Goal: Information Seeking & Learning: Find specific fact

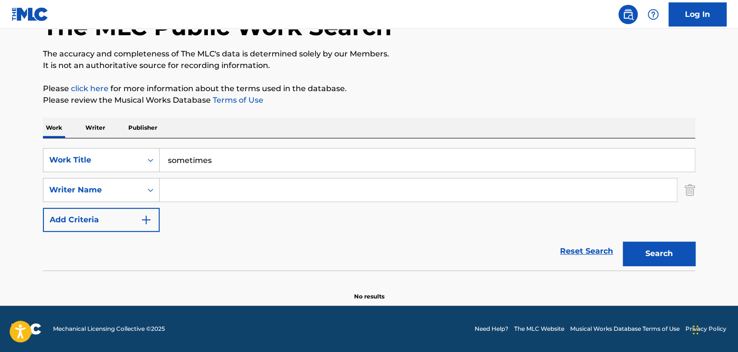
click at [241, 152] on input "sometimes" at bounding box center [427, 159] width 535 height 23
drag, startPoint x: 230, startPoint y: 159, endPoint x: 149, endPoint y: 158, distance: 81.5
click at [149, 158] on div "SearchWithCriteriacb9a3d65-eac0-4dc6-94ea-352e14874b91 Work Title sometimes" at bounding box center [369, 160] width 652 height 24
click at [109, 159] on div "Work Title" at bounding box center [92, 160] width 87 height 12
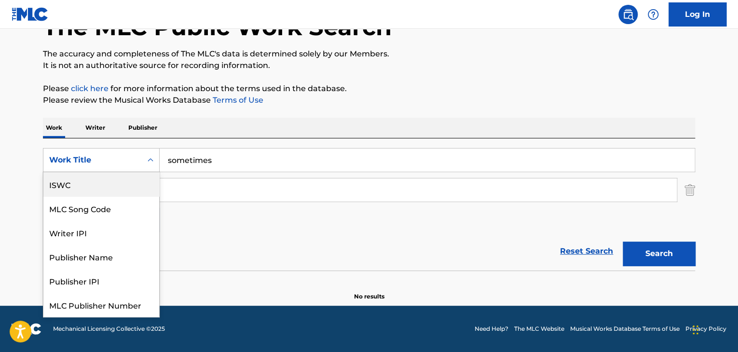
click at [125, 164] on div "Work Title" at bounding box center [92, 160] width 87 height 12
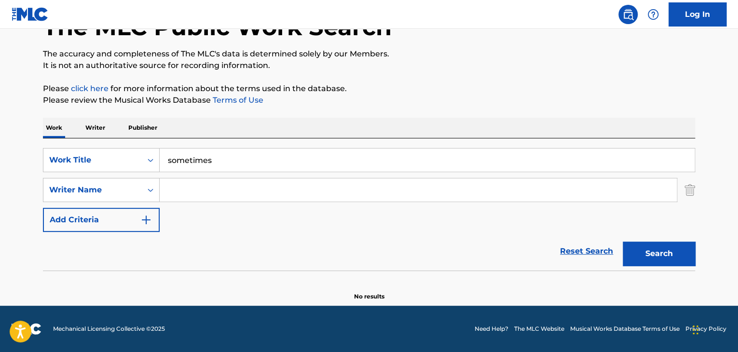
click at [198, 189] on input "Search Form" at bounding box center [418, 189] width 517 height 23
click at [622, 242] on button "Search" at bounding box center [658, 254] width 72 height 24
drag, startPoint x: 213, startPoint y: 194, endPoint x: 56, endPoint y: 189, distance: 156.8
click at [56, 189] on div "SearchWithCriteriae01620c4-e5ec-4fd5-ad43-19a9b9653bed Writer Name [PERSON_NAME]" at bounding box center [369, 190] width 652 height 24
type input "[PERSON_NAME]"
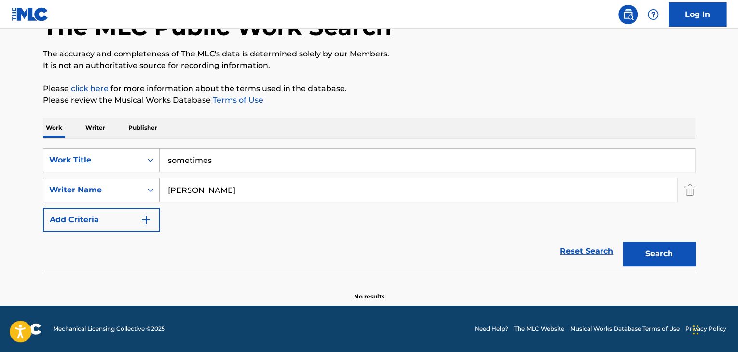
click at [622, 242] on button "Search" at bounding box center [658, 254] width 72 height 24
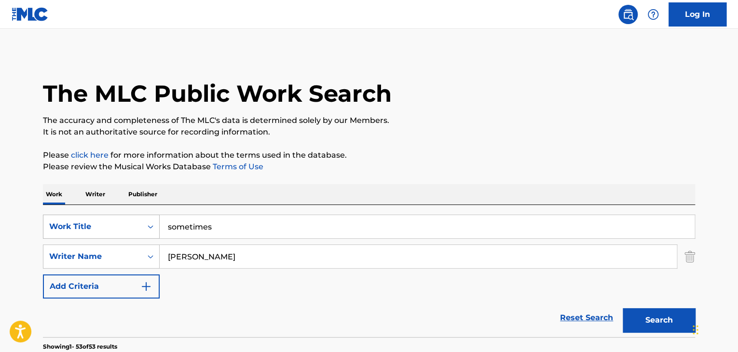
drag, startPoint x: 238, startPoint y: 232, endPoint x: 126, endPoint y: 230, distance: 111.4
click at [126, 230] on div "SearchWithCriteriacb9a3d65-eac0-4dc6-94ea-352e14874b91 Work Title sometimes" at bounding box center [369, 227] width 652 height 24
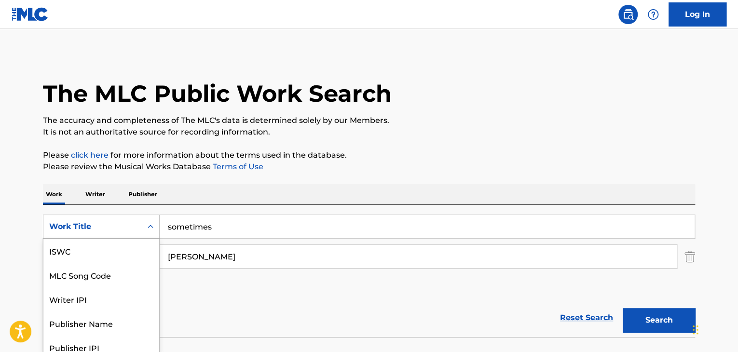
scroll to position [27, 0]
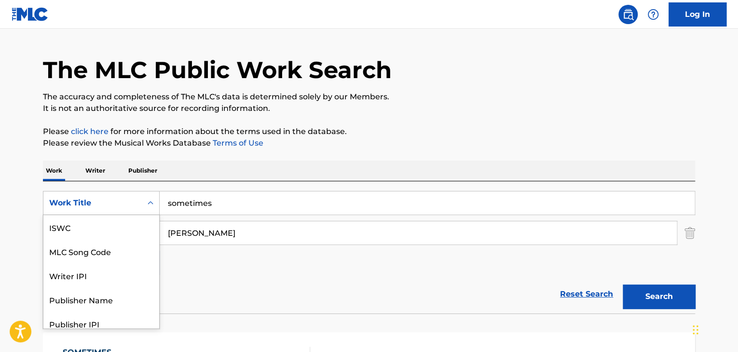
click at [141, 215] on div "7 results available. Use Up and Down to choose options, press Enter to select t…" at bounding box center [101, 203] width 117 height 24
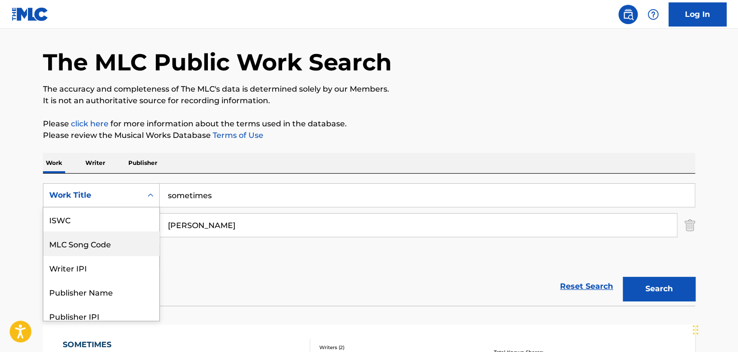
scroll to position [55, 0]
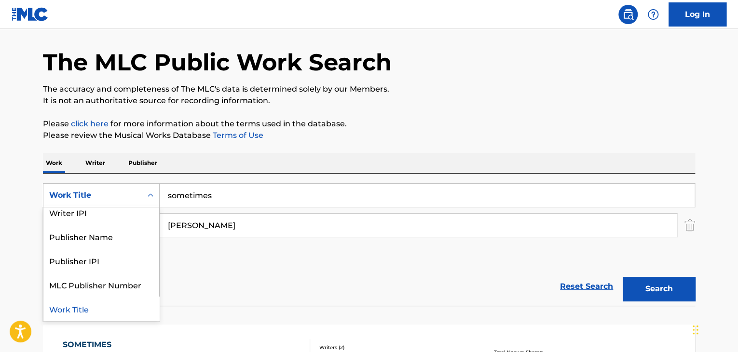
click at [96, 312] on div "Work Title" at bounding box center [101, 309] width 116 height 24
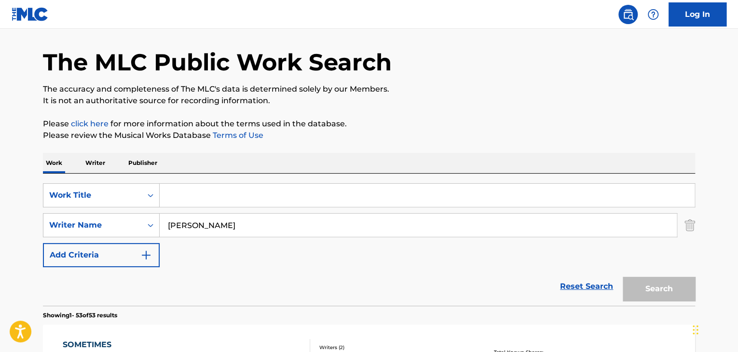
click at [212, 193] on input "Search Form" at bounding box center [427, 195] width 535 height 23
drag, startPoint x: 196, startPoint y: 224, endPoint x: 136, endPoint y: 226, distance: 59.8
click at [137, 226] on div "SearchWithCriteriae01620c4-e5ec-4fd5-ad43-19a9b9653bed Writer Name [PERSON_NAME]" at bounding box center [369, 225] width 652 height 24
click at [573, 286] on link "Reset Search" at bounding box center [586, 286] width 63 height 21
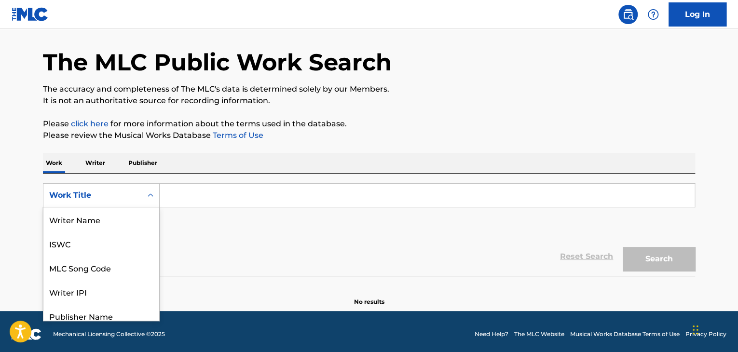
click at [94, 196] on div "Work Title" at bounding box center [92, 195] width 87 height 12
click at [90, 162] on p "Writer" at bounding box center [95, 163] width 26 height 20
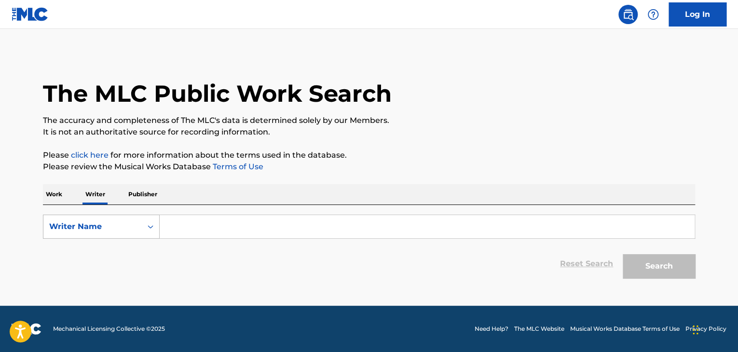
click at [131, 228] on div "Writer Name" at bounding box center [92, 227] width 87 height 12
click at [208, 225] on input "Search Form" at bounding box center [427, 226] width 535 height 23
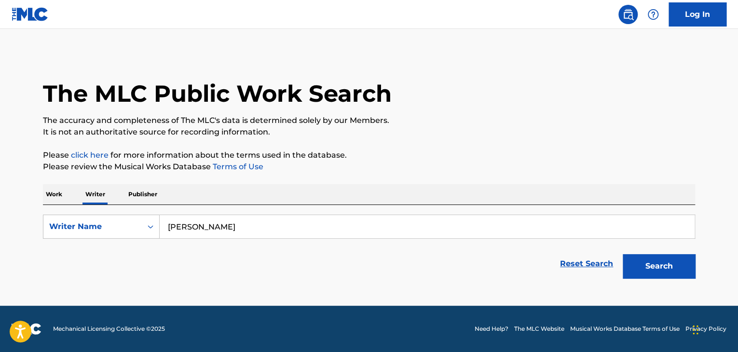
type input "[PERSON_NAME]"
click at [622, 254] on button "Search" at bounding box center [658, 266] width 72 height 24
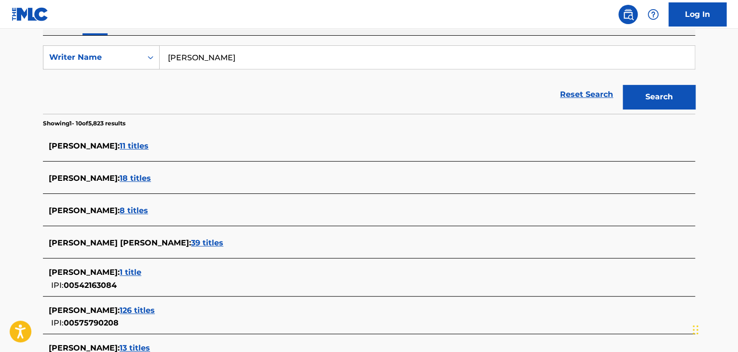
scroll to position [193, 0]
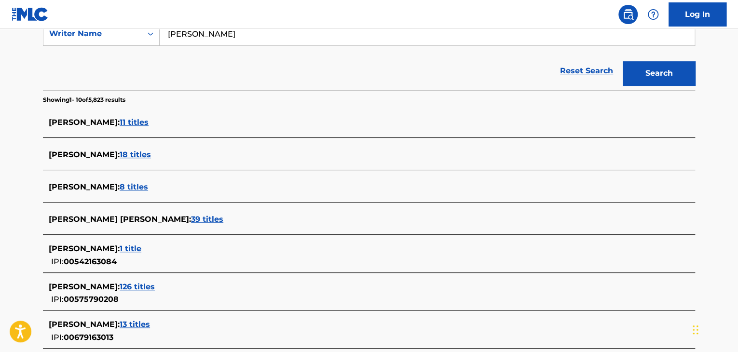
click at [130, 187] on span "8 titles" at bounding box center [134, 186] width 28 height 9
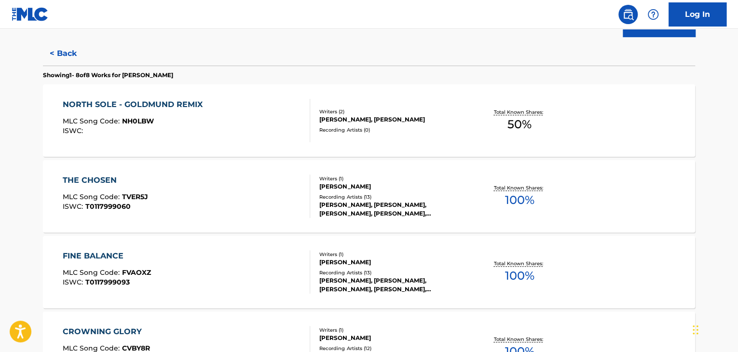
scroll to position [142, 0]
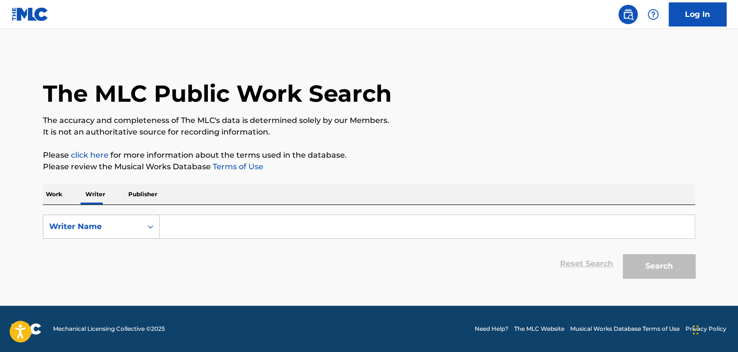
click at [191, 227] on input "Search Form" at bounding box center [427, 226] width 535 height 23
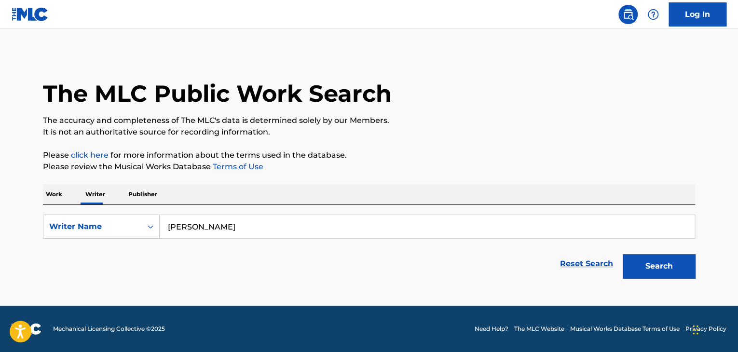
click at [228, 222] on input "[PERSON_NAME]" at bounding box center [427, 226] width 535 height 23
click at [622, 254] on button "Search" at bounding box center [658, 266] width 72 height 24
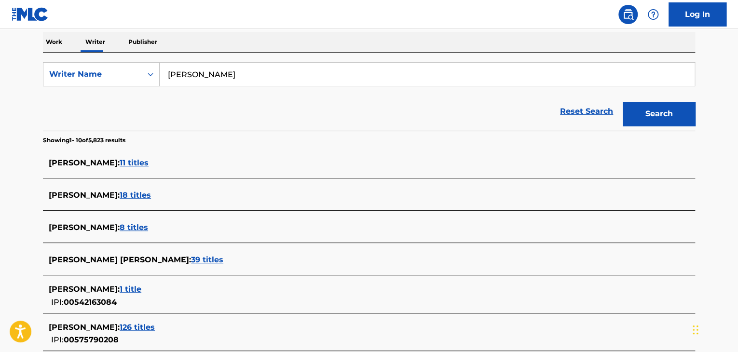
scroll to position [151, 0]
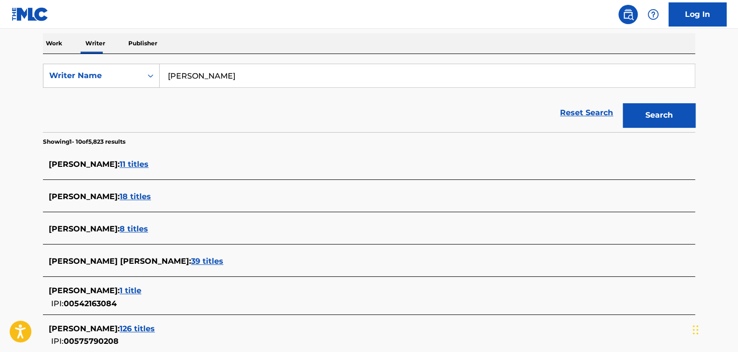
click at [191, 258] on span "39 titles" at bounding box center [207, 260] width 32 height 9
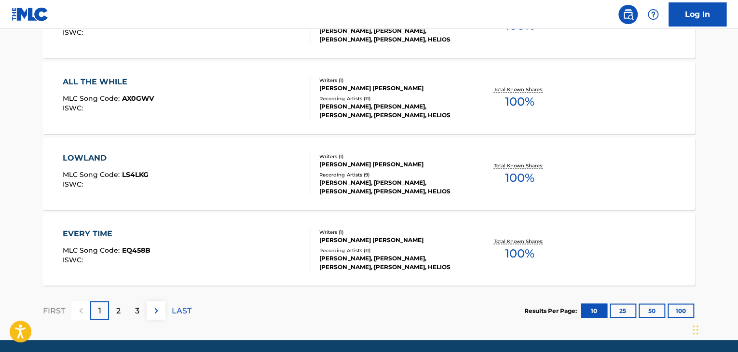
scroll to position [828, 0]
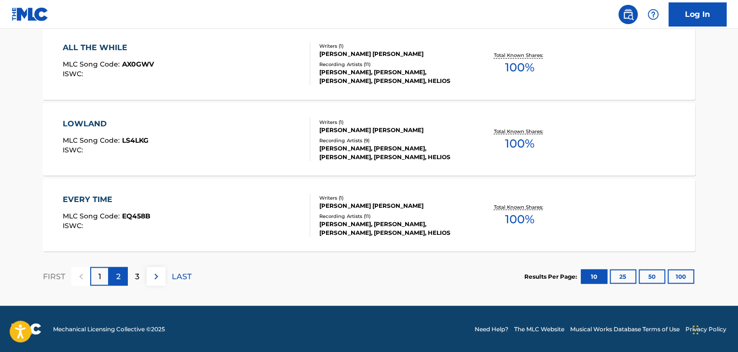
click at [122, 279] on div "2" at bounding box center [118, 276] width 19 height 19
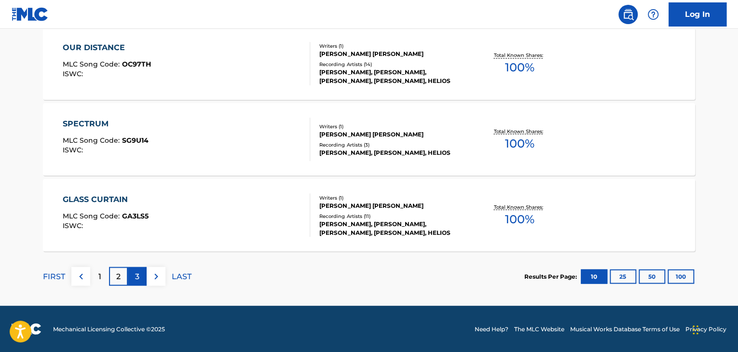
click at [139, 275] on div "3" at bounding box center [137, 276] width 19 height 19
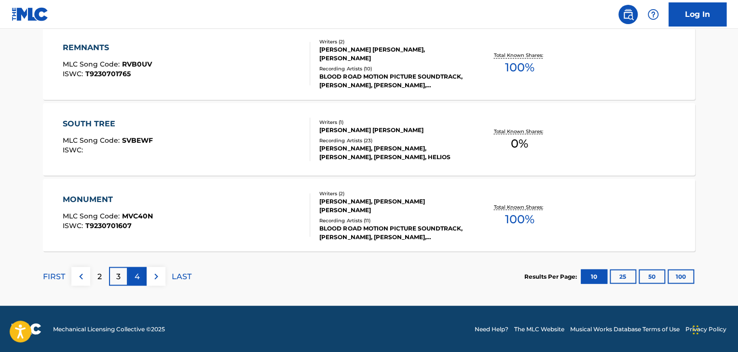
click at [135, 277] on p "4" at bounding box center [137, 276] width 5 height 12
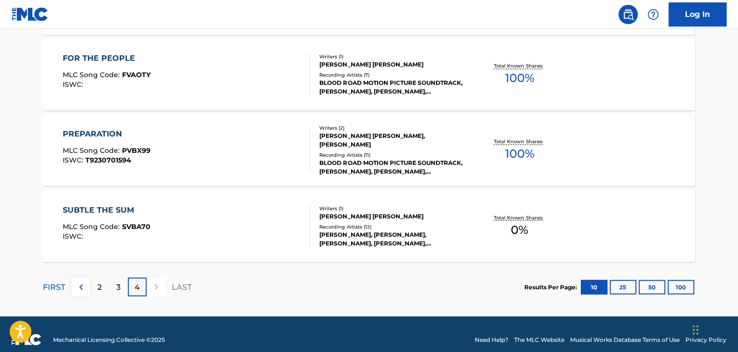
scroll to position [752, 0]
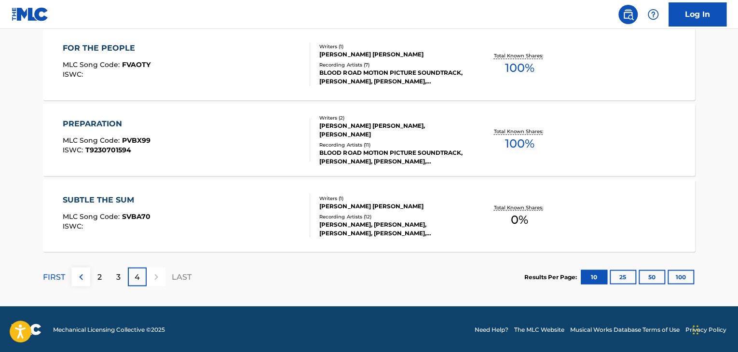
click at [165, 276] on div "FIRST 2 3 4 LAST" at bounding box center [117, 276] width 148 height 19
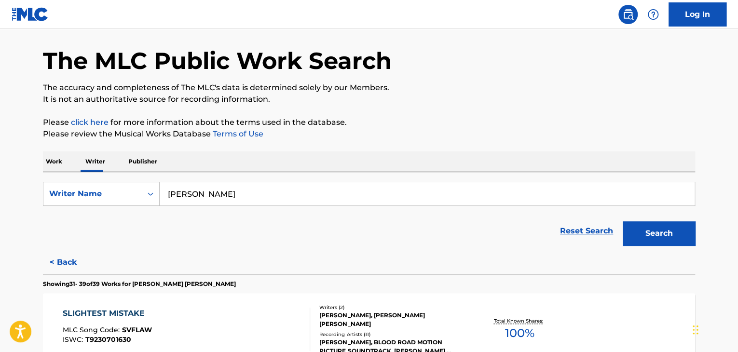
scroll to position [0, 0]
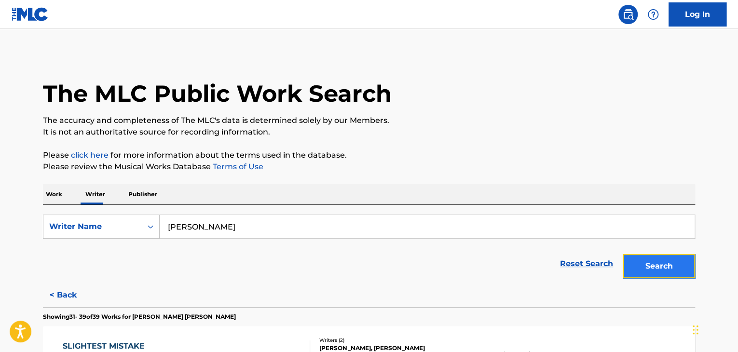
click at [658, 267] on button "Search" at bounding box center [658, 266] width 72 height 24
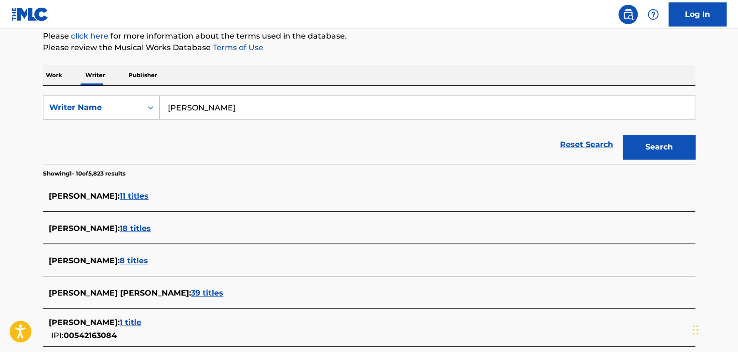
scroll to position [145, 0]
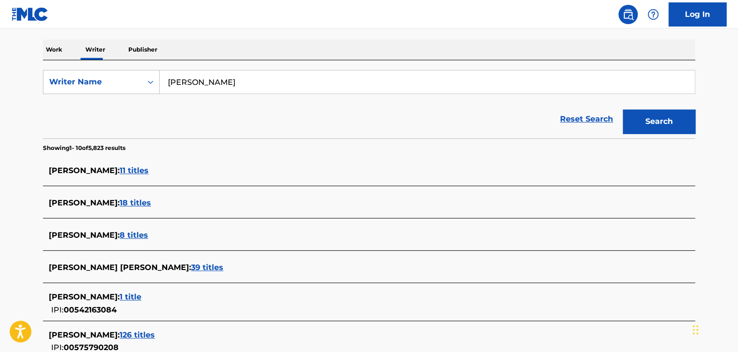
click at [141, 335] on span "126 titles" at bounding box center [137, 334] width 35 height 9
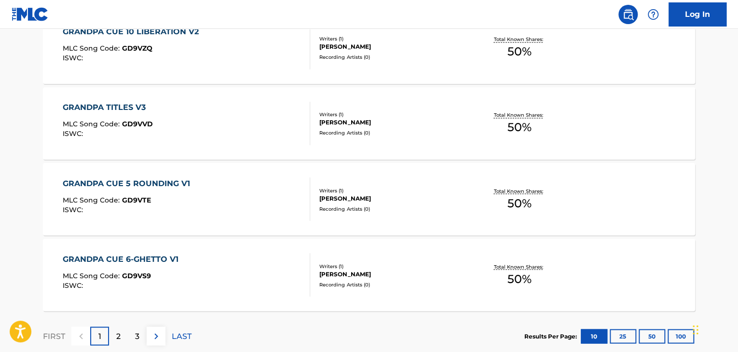
scroll to position [828, 0]
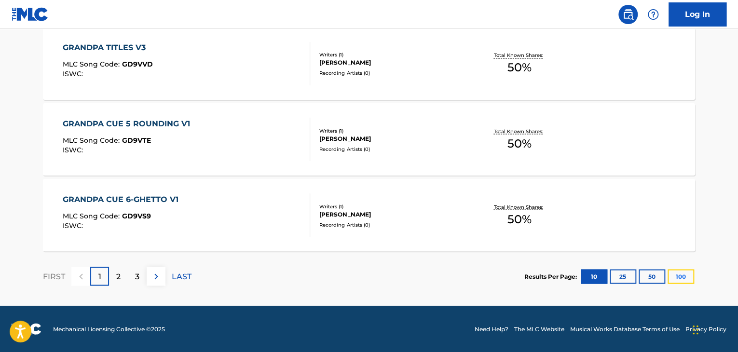
click at [676, 276] on button "100" at bounding box center [680, 276] width 27 height 14
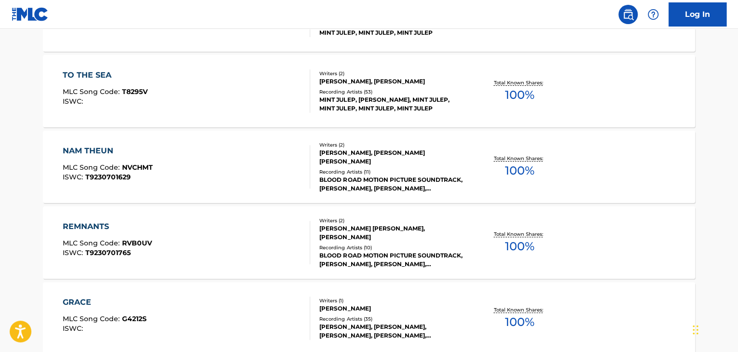
scroll to position [7641, 0]
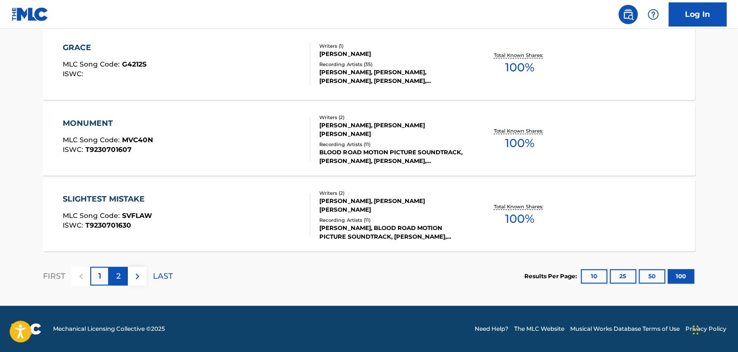
click at [119, 278] on p "2" at bounding box center [118, 276] width 4 height 12
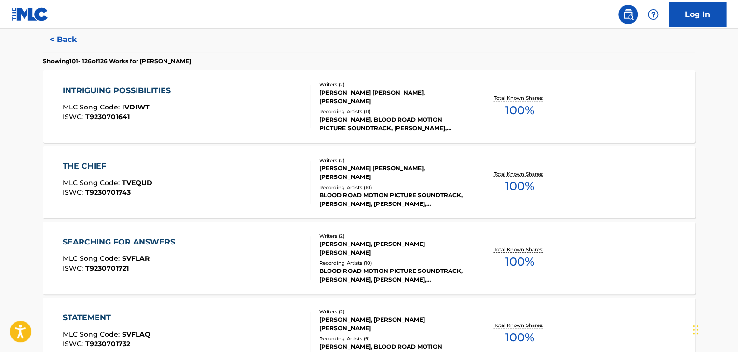
scroll to position [0, 0]
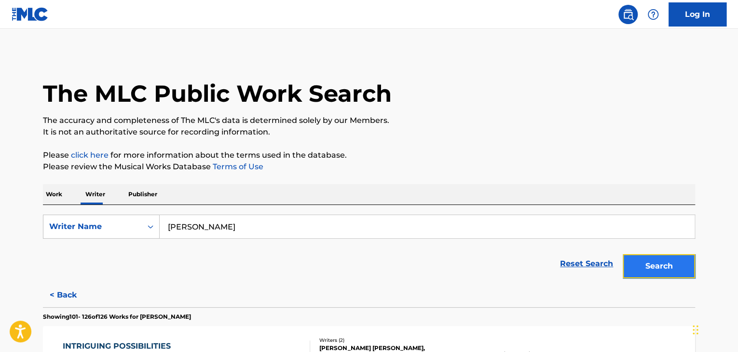
click at [651, 266] on button "Search" at bounding box center [658, 266] width 72 height 24
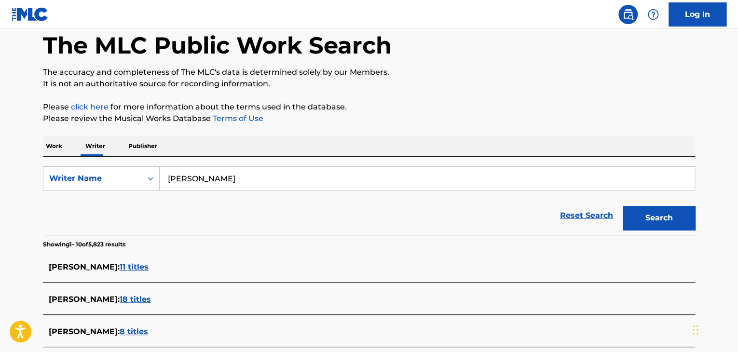
scroll to position [48, 0]
drag, startPoint x: 235, startPoint y: 175, endPoint x: 167, endPoint y: 177, distance: 68.0
click at [167, 177] on input "[PERSON_NAME]" at bounding box center [427, 178] width 535 height 23
type input "goldmund"
click at [622, 206] on button "Search" at bounding box center [658, 218] width 72 height 24
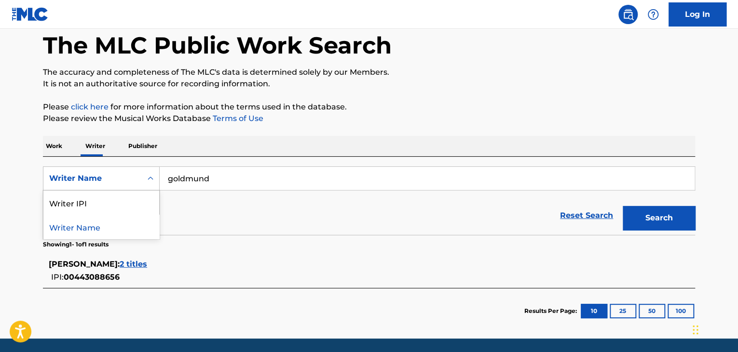
click at [118, 180] on div "Writer Name" at bounding box center [92, 179] width 87 height 12
click at [53, 141] on p "Work" at bounding box center [54, 146] width 22 height 20
